Goal: Information Seeking & Learning: Learn about a topic

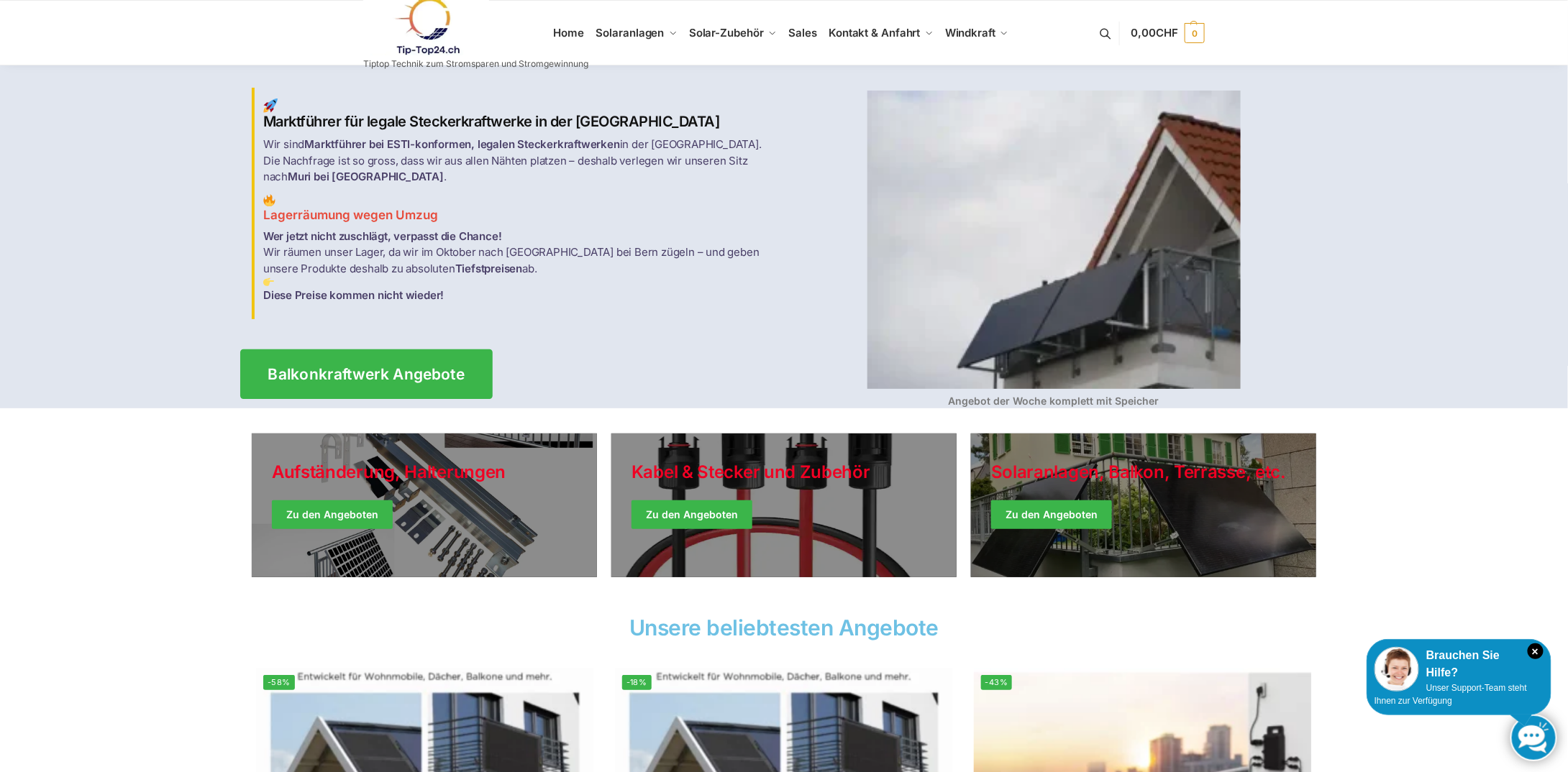
click at [419, 367] on span "Balkonkraftwerk Angebote" at bounding box center [366, 375] width 197 height 15
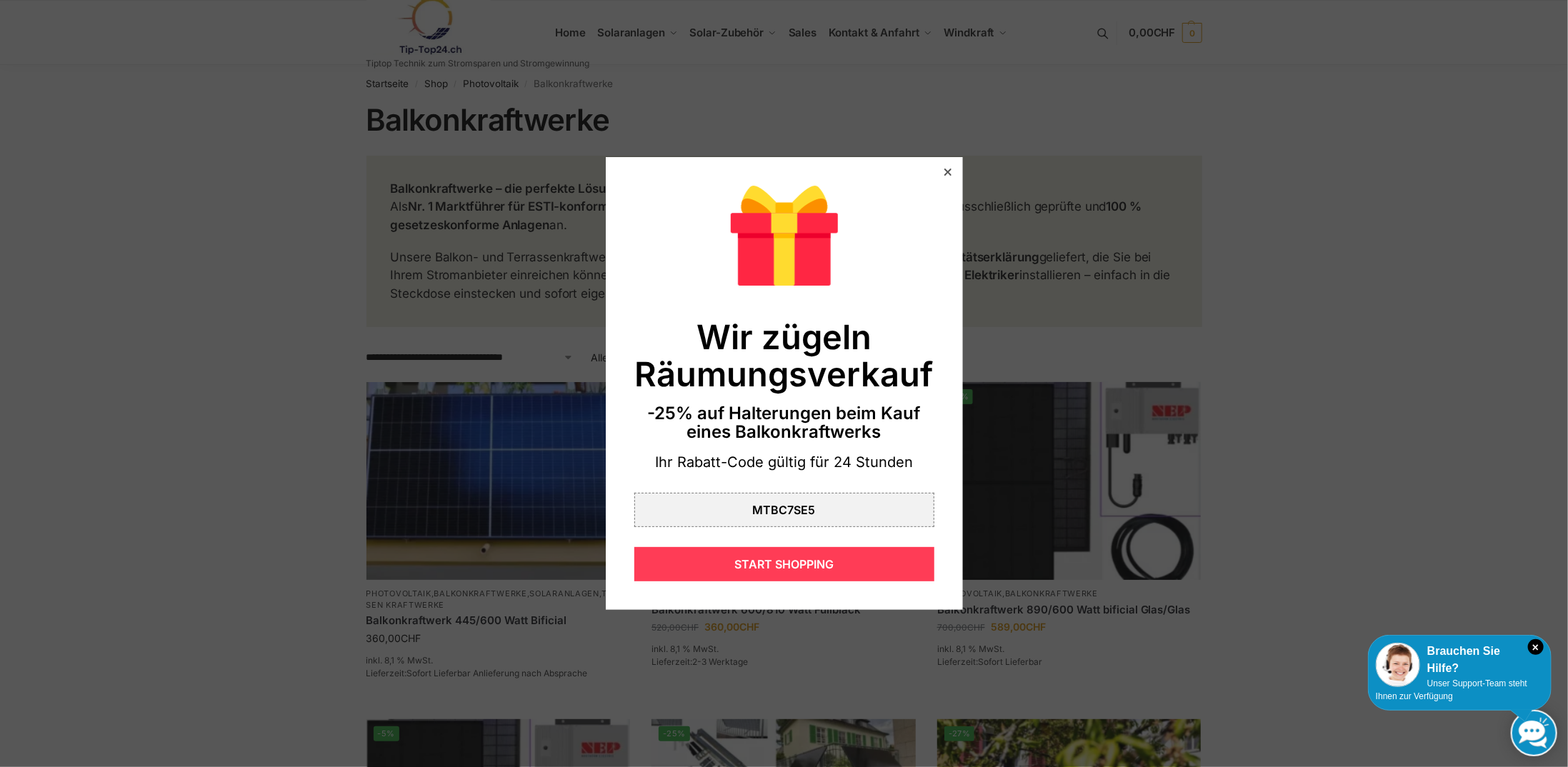
click at [826, 563] on div "START SHOPPING" at bounding box center [784, 565] width 300 height 35
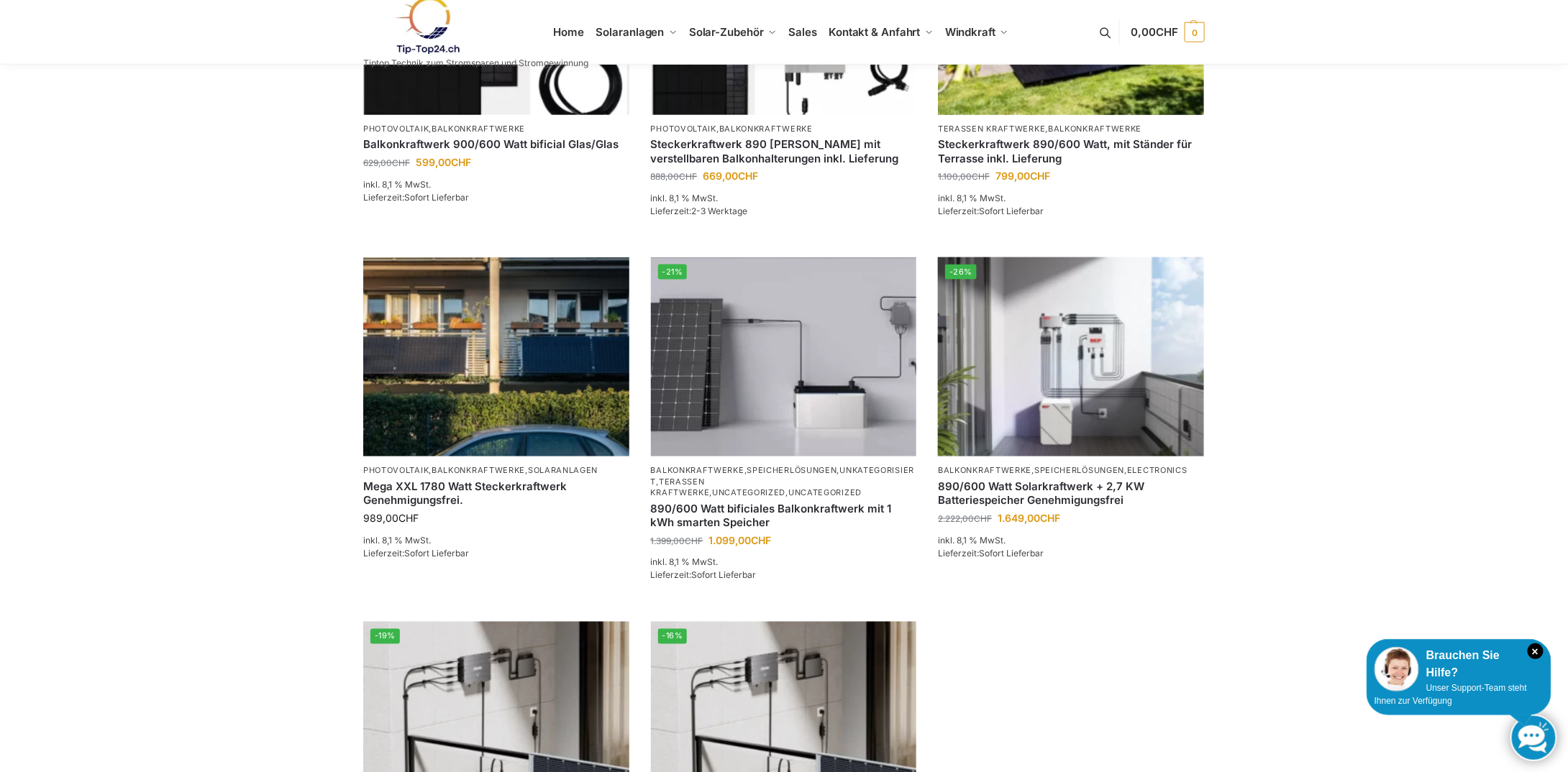
scroll to position [863, 0]
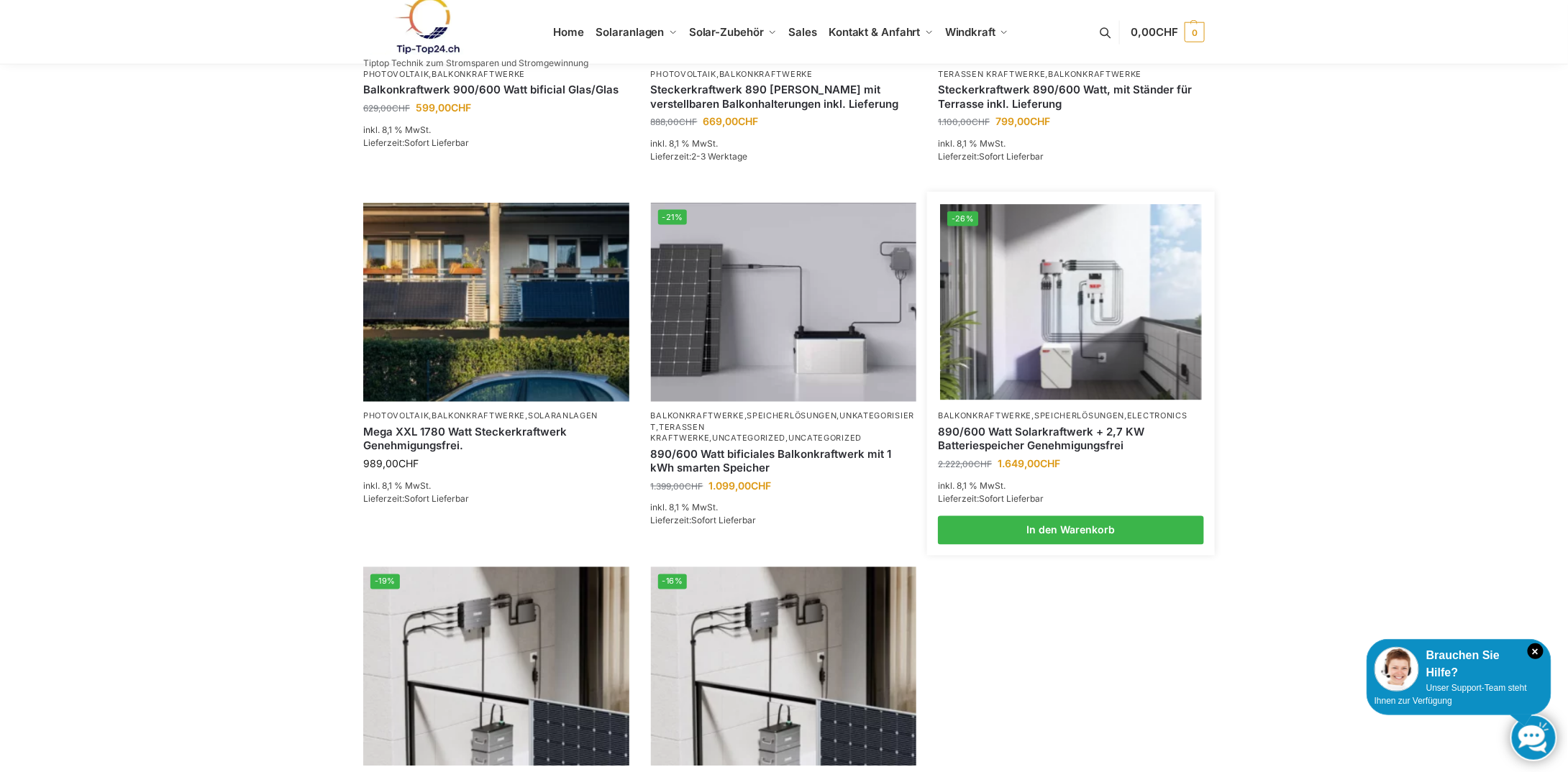
click at [1089, 443] on link "890/600 Watt Solarkraftwerk + 2,7 KW Batteriespeicher Genehmigungsfrei" at bounding box center [1071, 439] width 267 height 28
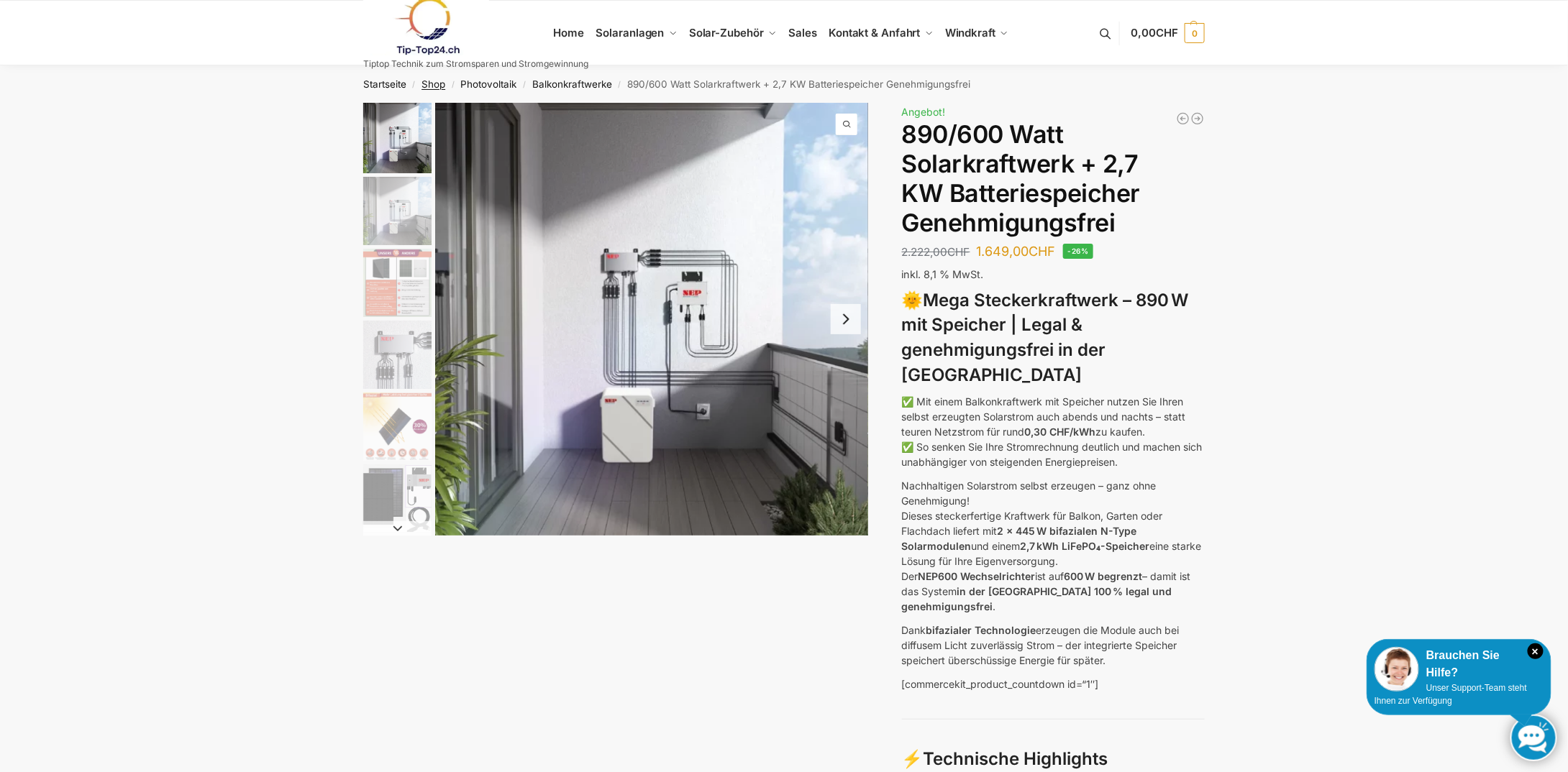
click at [427, 83] on link "Shop" at bounding box center [433, 84] width 23 height 12
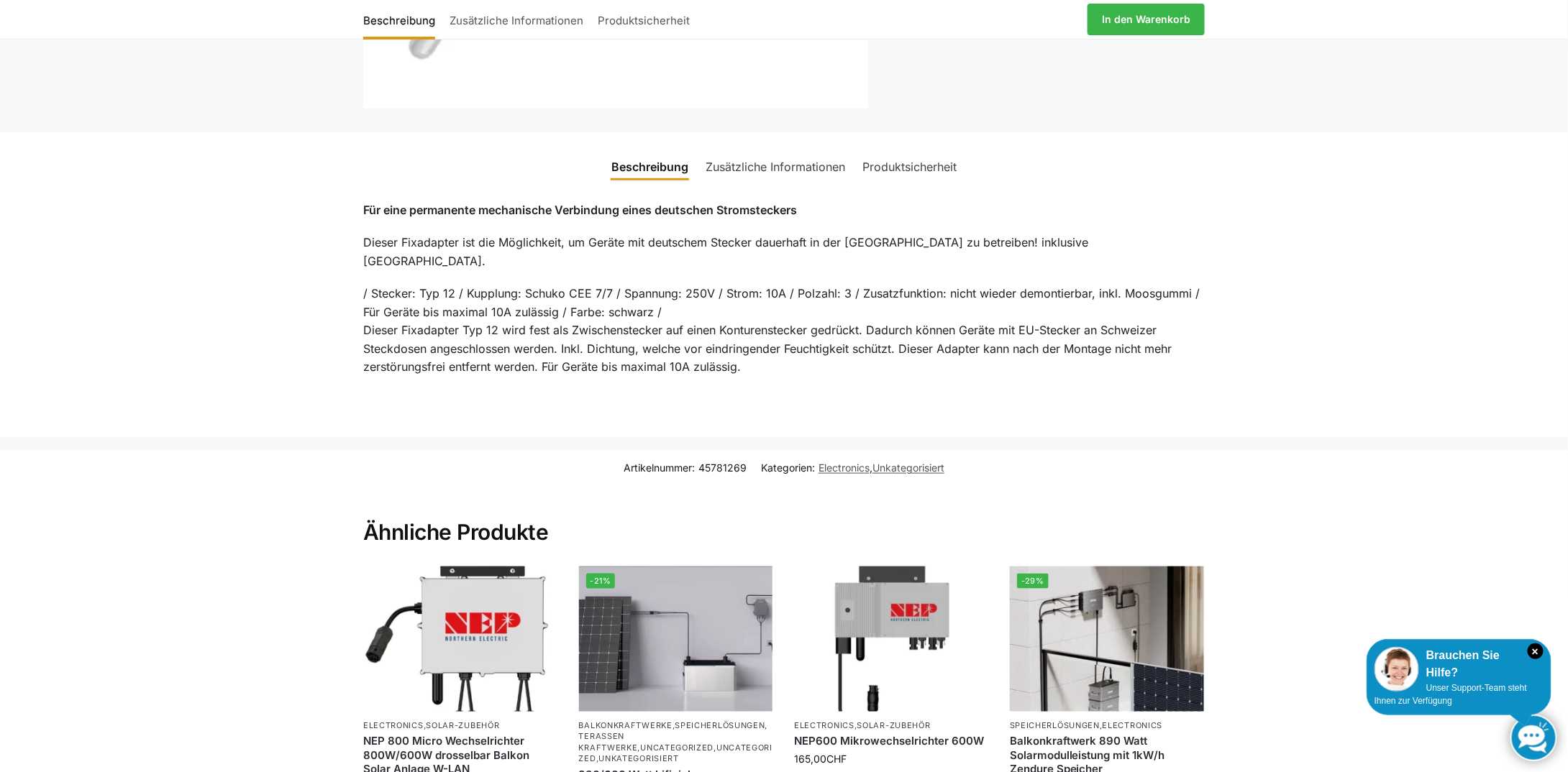
scroll to position [791, 0]
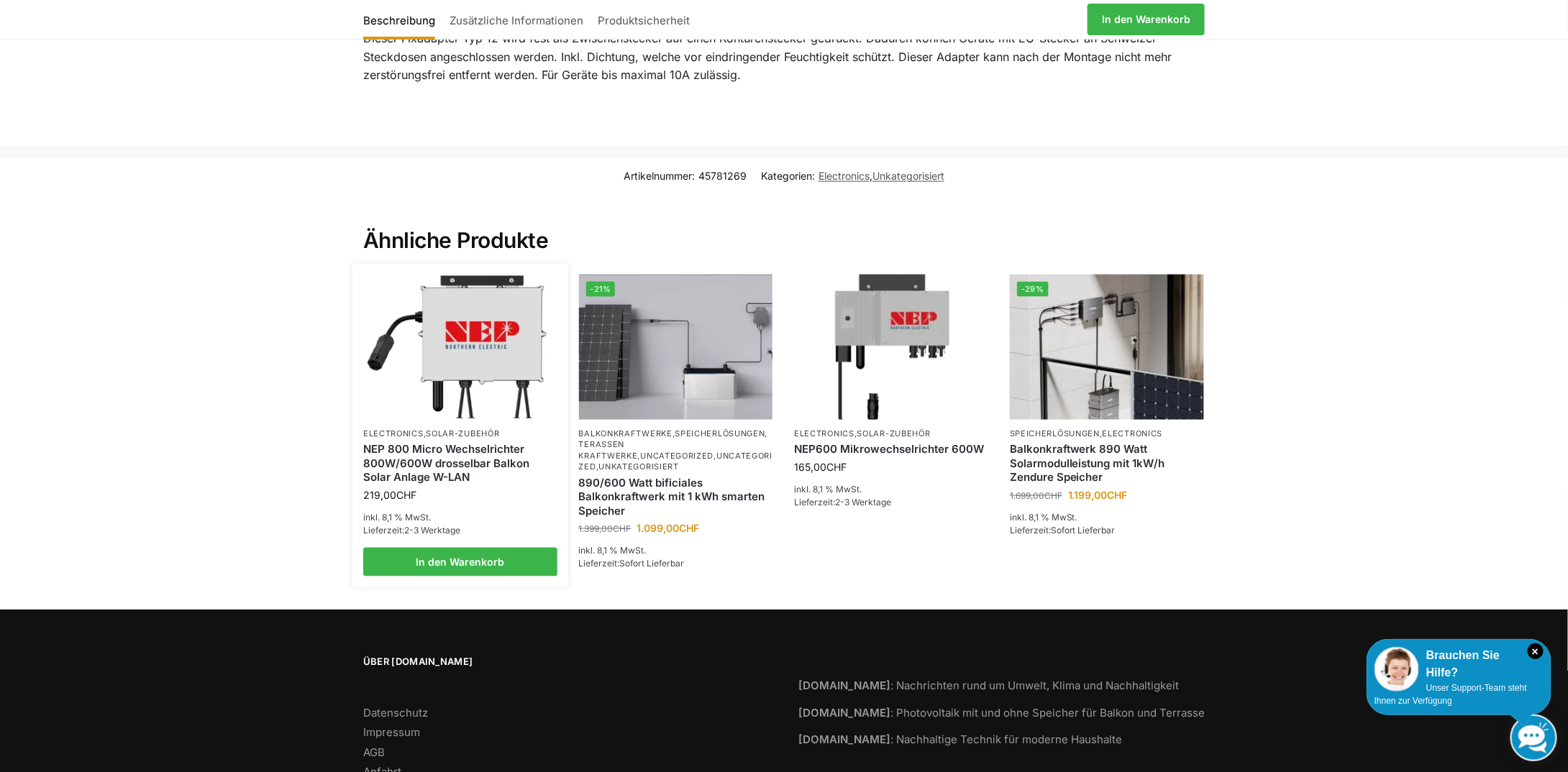
click at [495, 443] on link "NEP 800 Micro Wechselrichter 800W/600W drosselbar Balkon Solar Anlage W-LAN" at bounding box center [460, 464] width 194 height 43
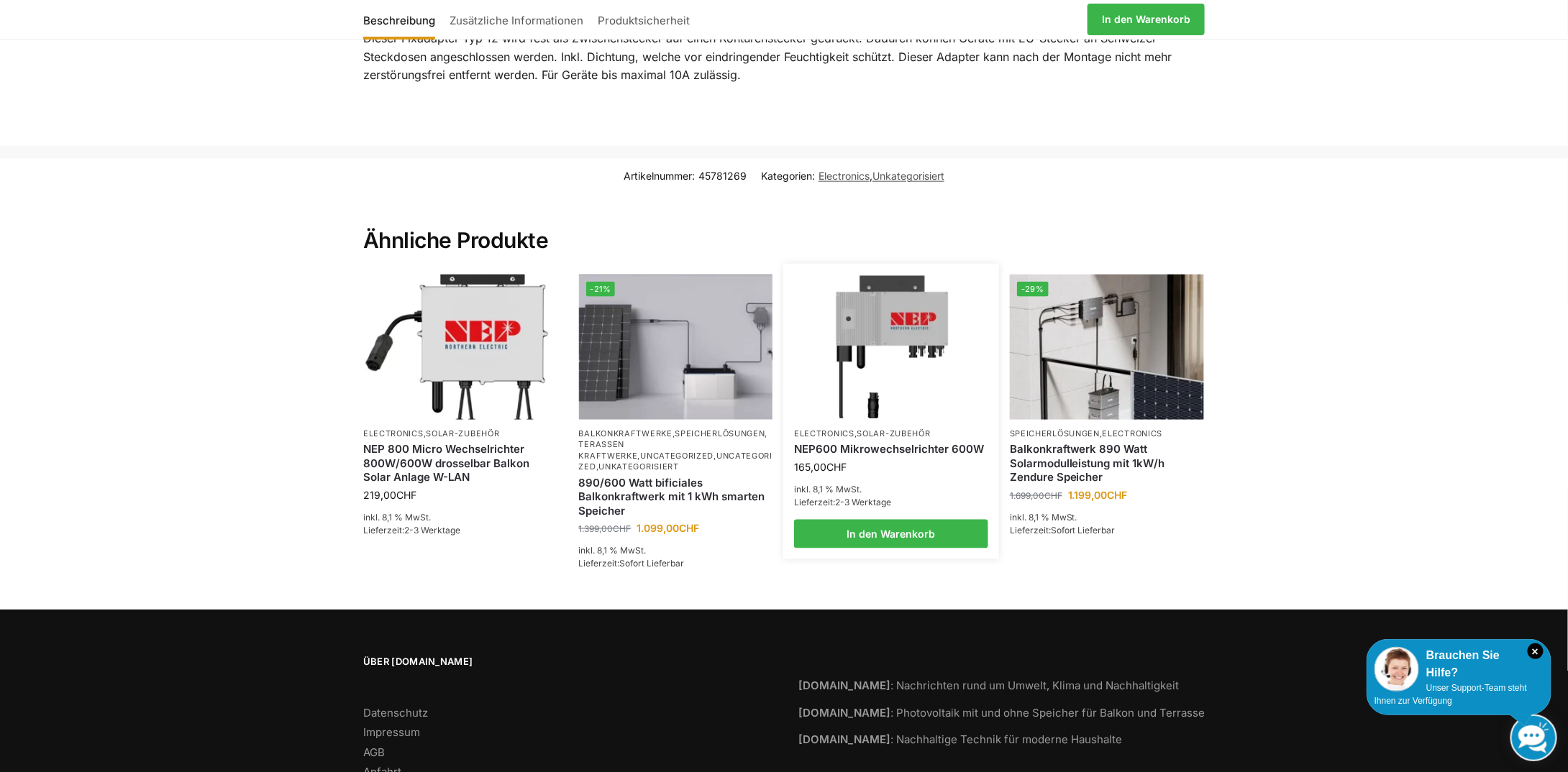
click at [845, 317] on img at bounding box center [892, 348] width 191 height 143
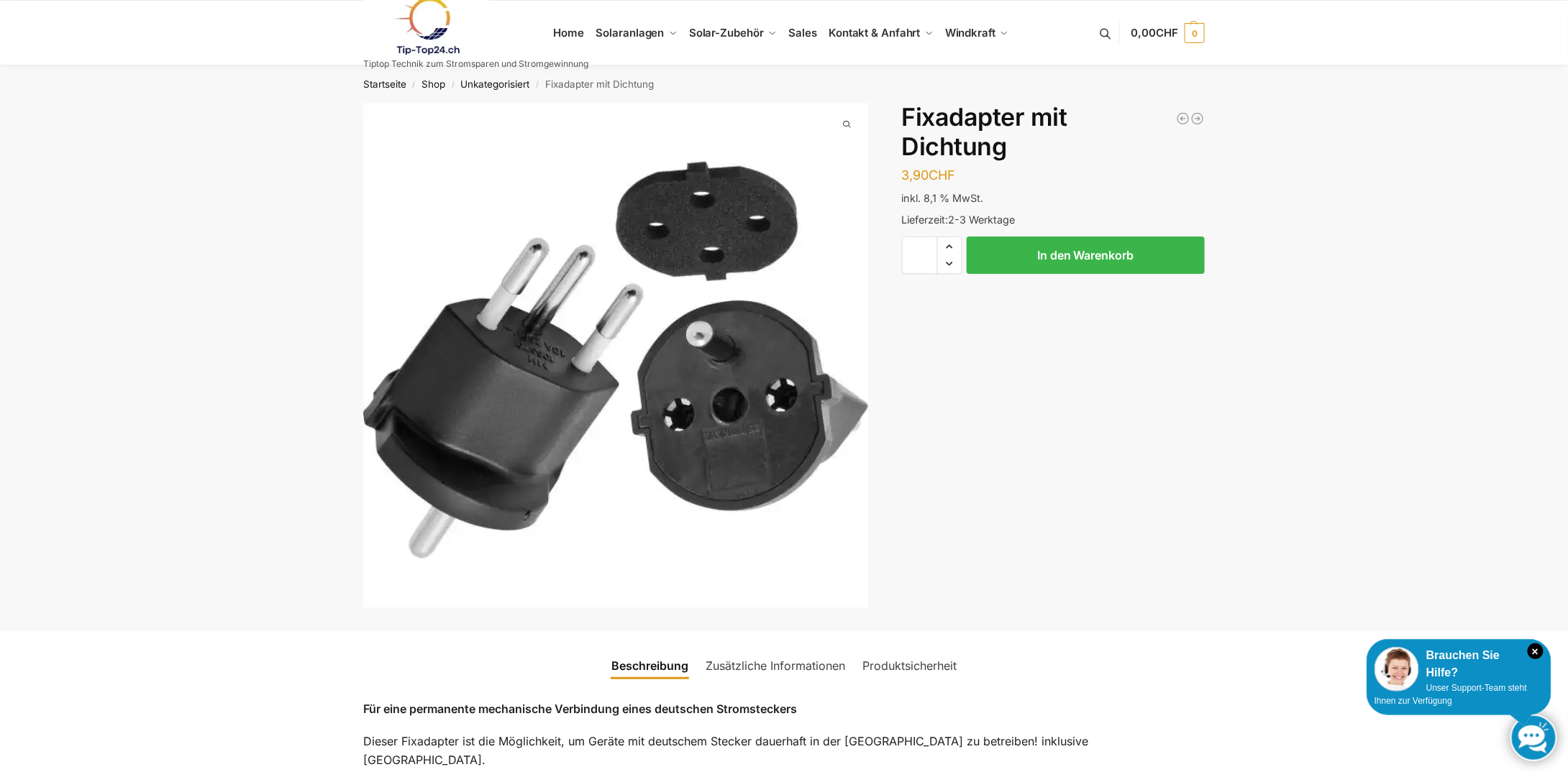
click at [578, 38] on link at bounding box center [476, 26] width 225 height 58
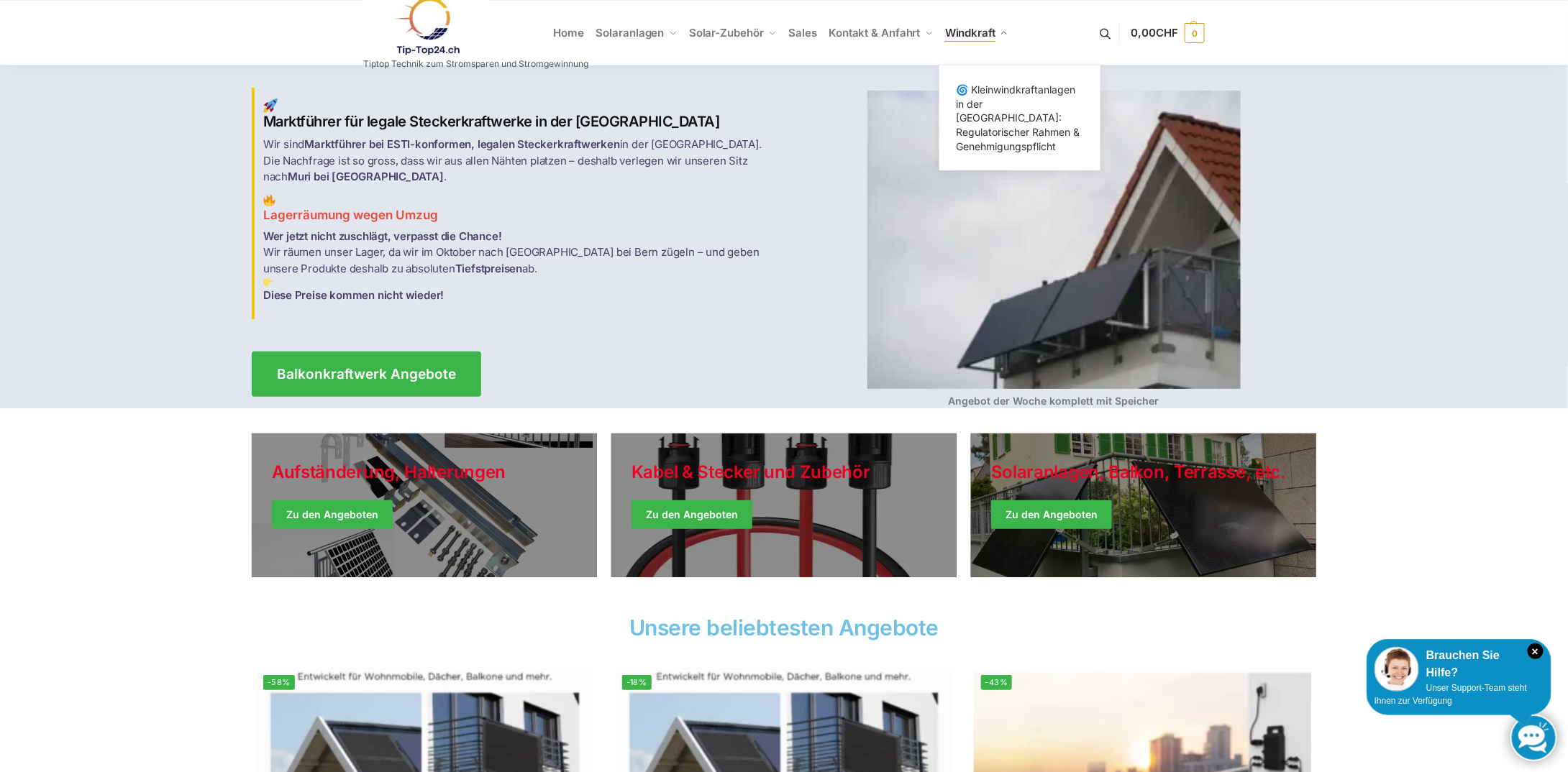
click at [976, 32] on span "Windkraft" at bounding box center [971, 33] width 50 height 14
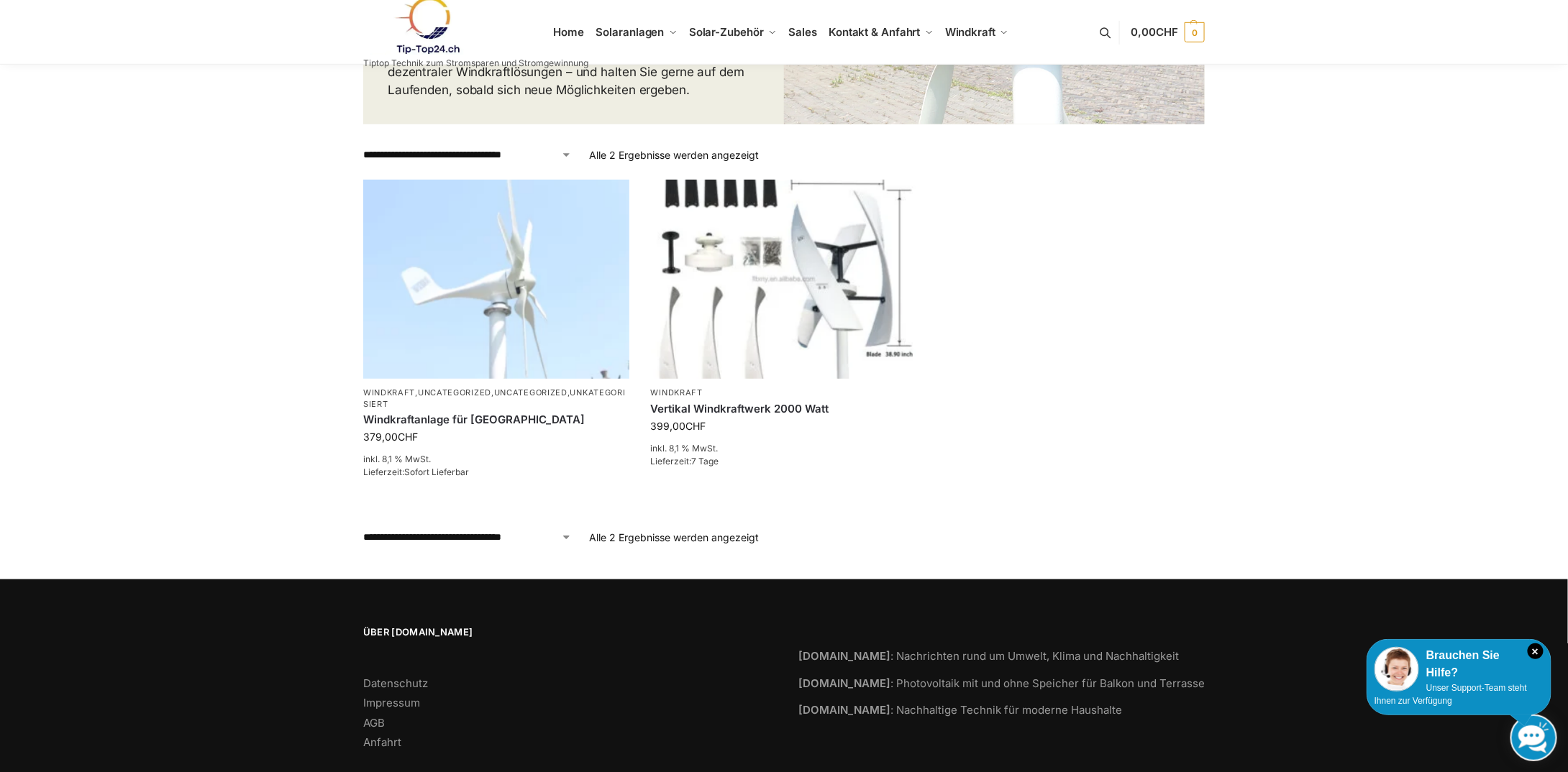
scroll to position [481, 0]
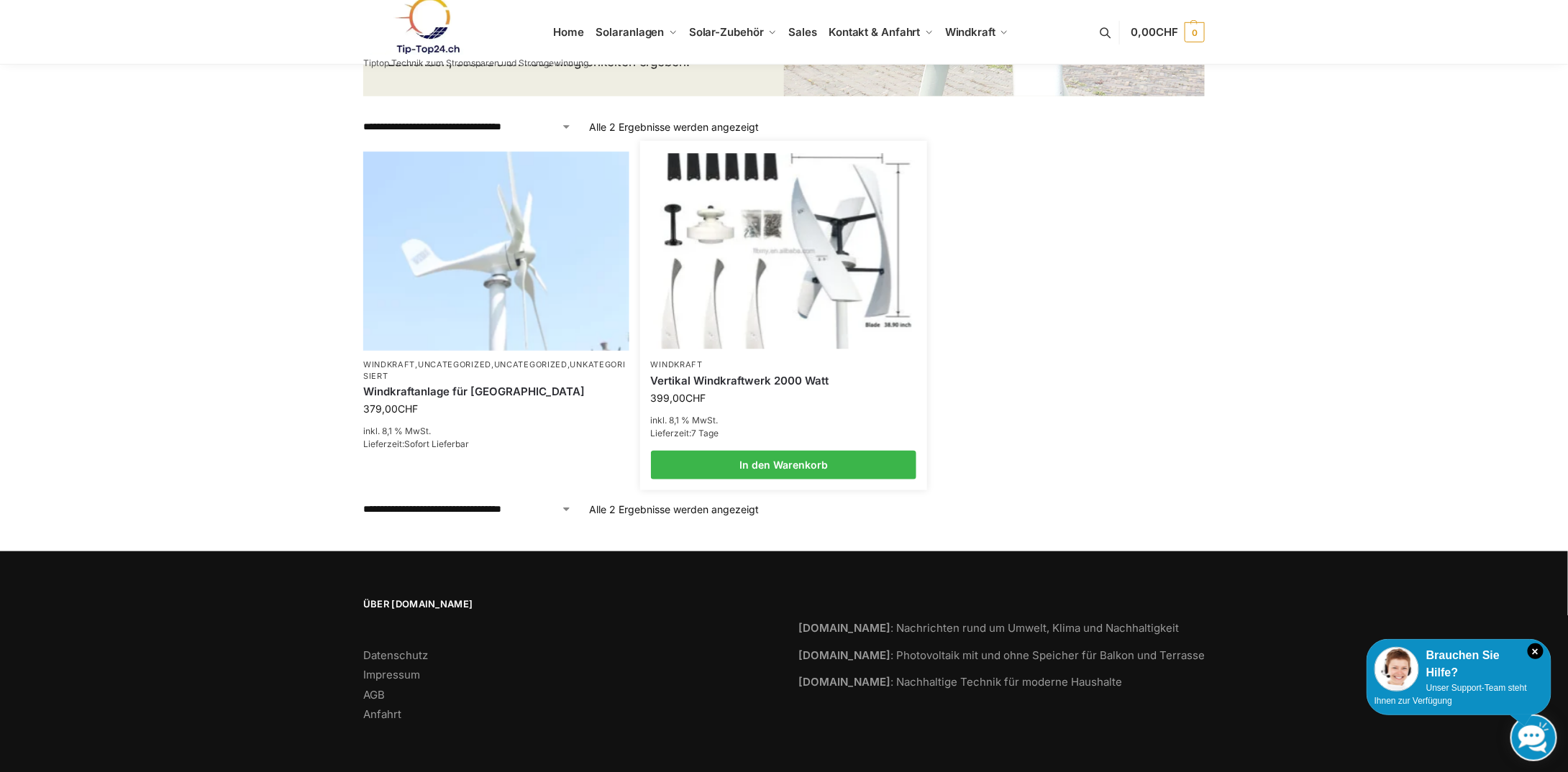
click at [769, 381] on link "Vertikal Windkraftwerk 2000 Watt" at bounding box center [784, 381] width 267 height 15
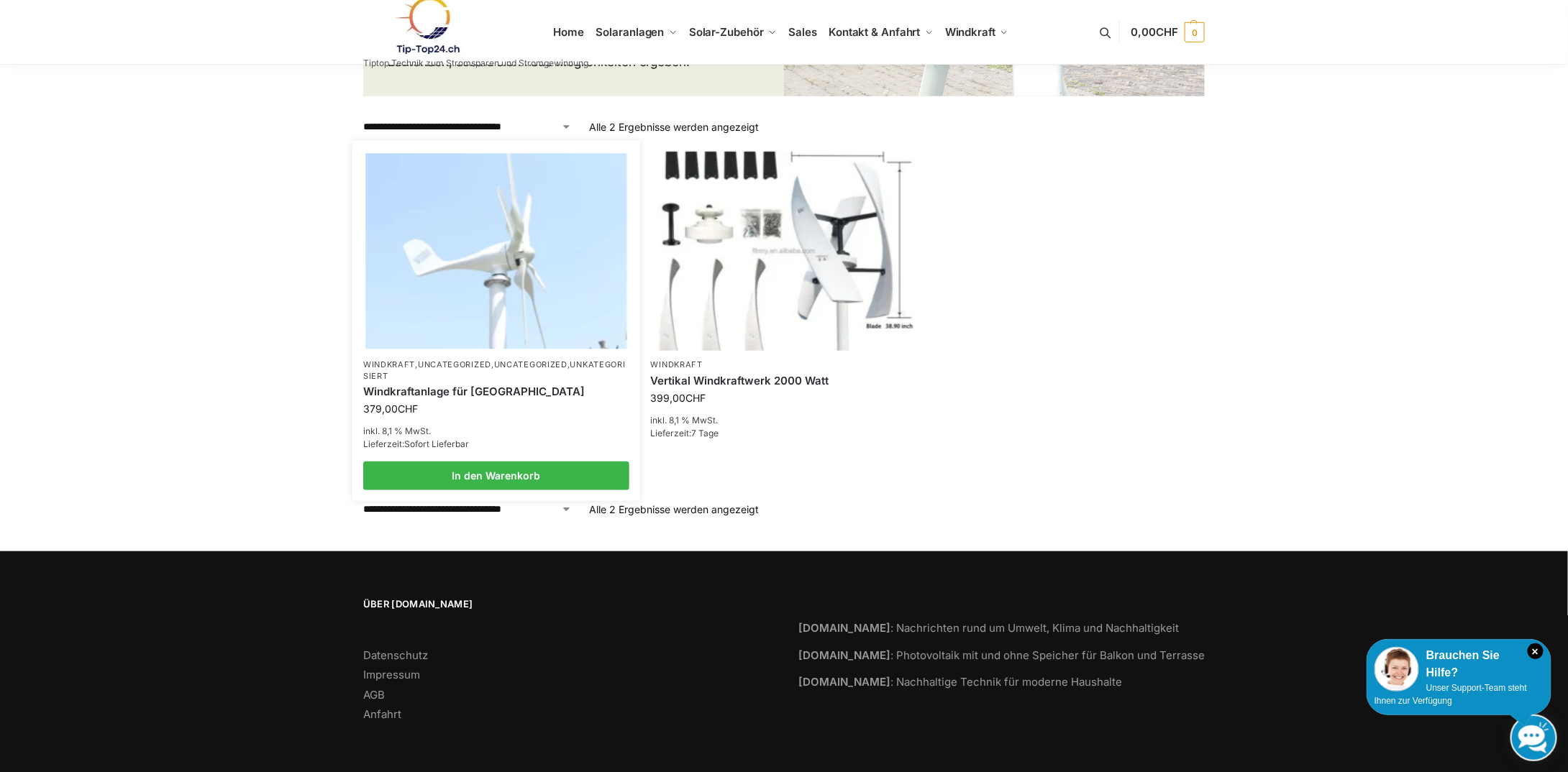
click at [495, 355] on li "Windkraft , Uncategorized , Uncategorized , Unkategorisiert Windkraftanlage für…" at bounding box center [496, 322] width 288 height 339
click at [473, 386] on link "Windkraftanlage für Garten Terrasse" at bounding box center [496, 391] width 267 height 15
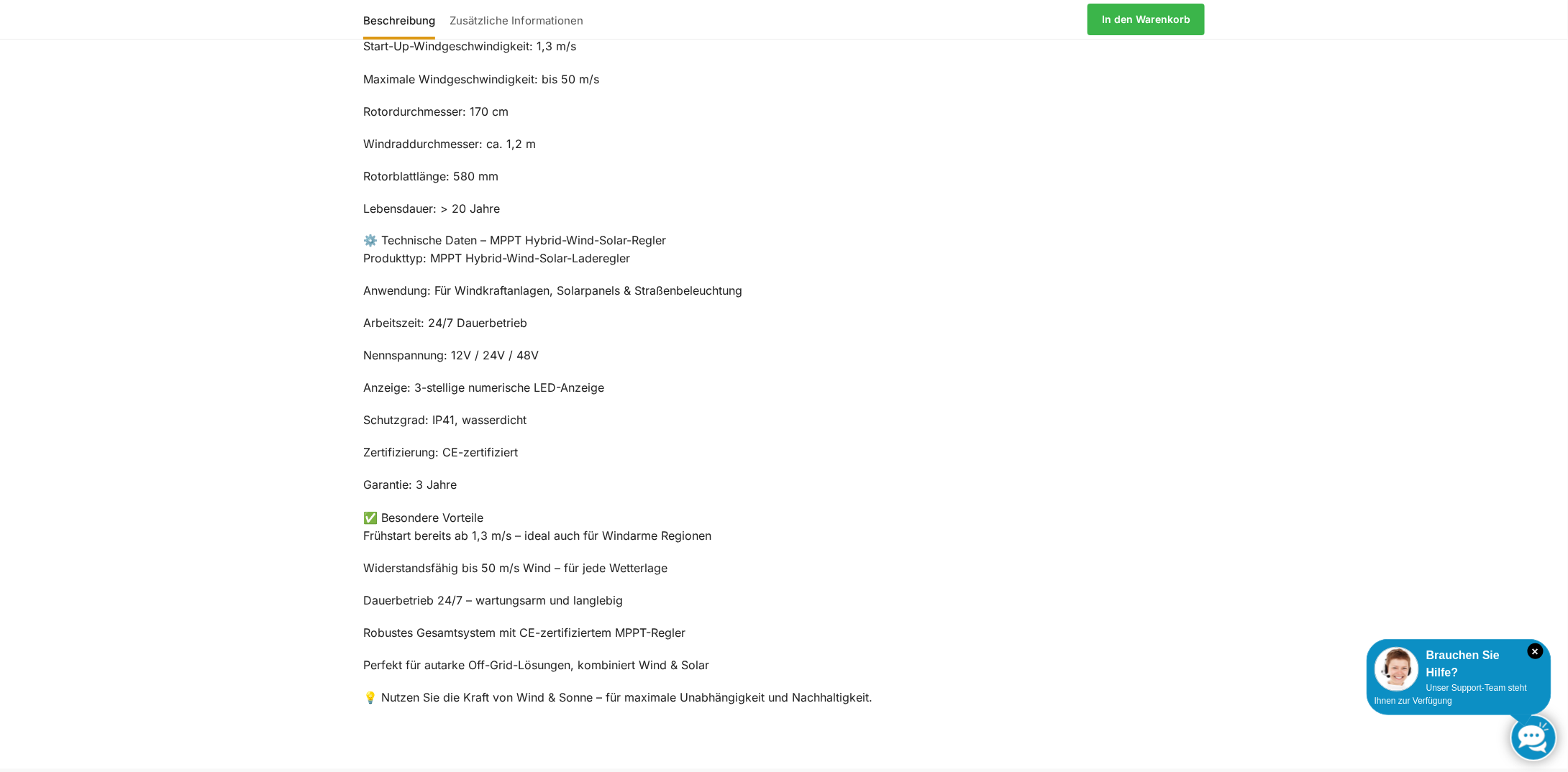
scroll to position [1151, 0]
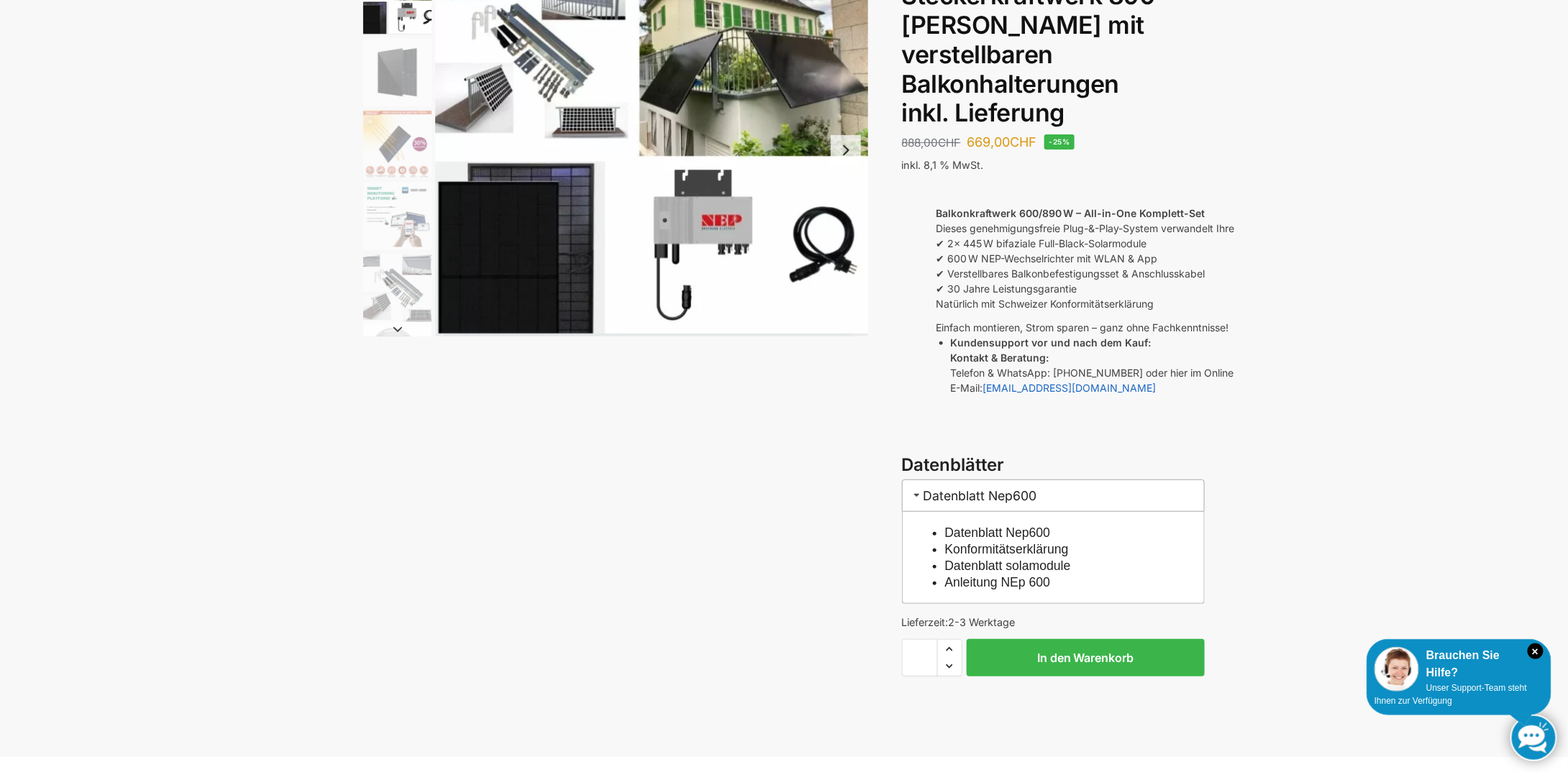
scroll to position [143, 0]
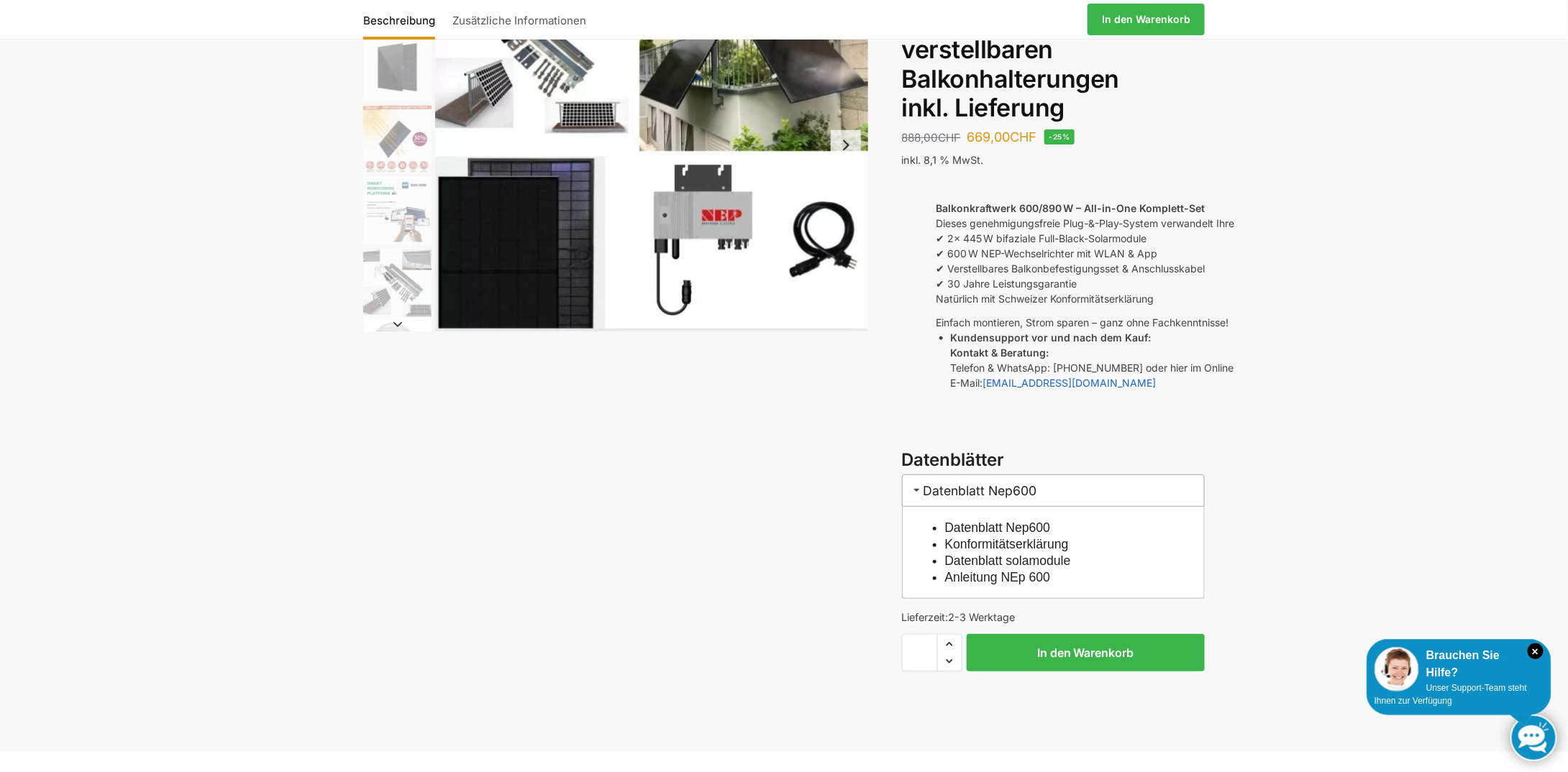
click at [1038, 538] on link "Konformitätserklärung" at bounding box center [1008, 544] width 124 height 15
